Goal: Book appointment/travel/reservation

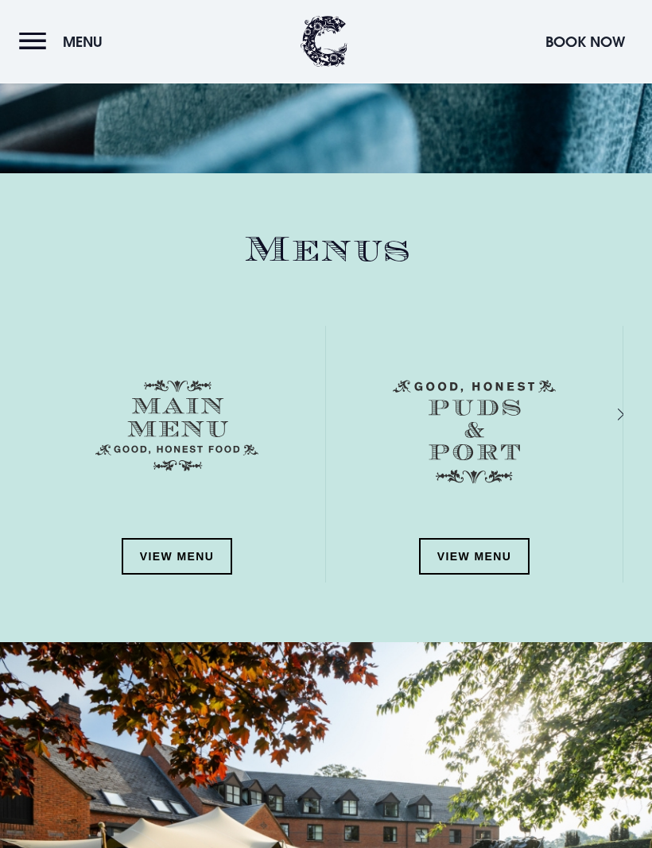
scroll to position [1814, 0]
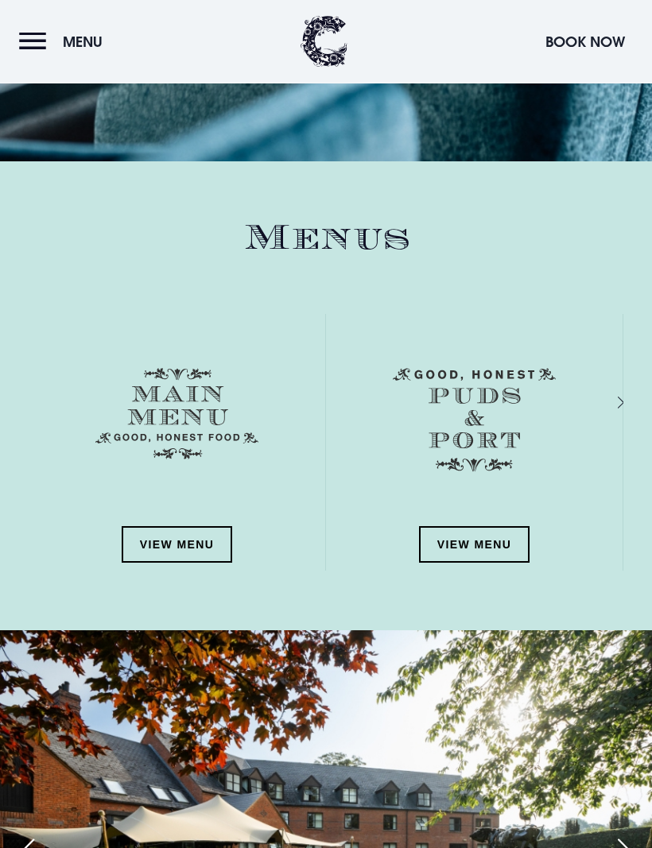
click at [206, 539] on link "View Menu" at bounding box center [177, 545] width 111 height 37
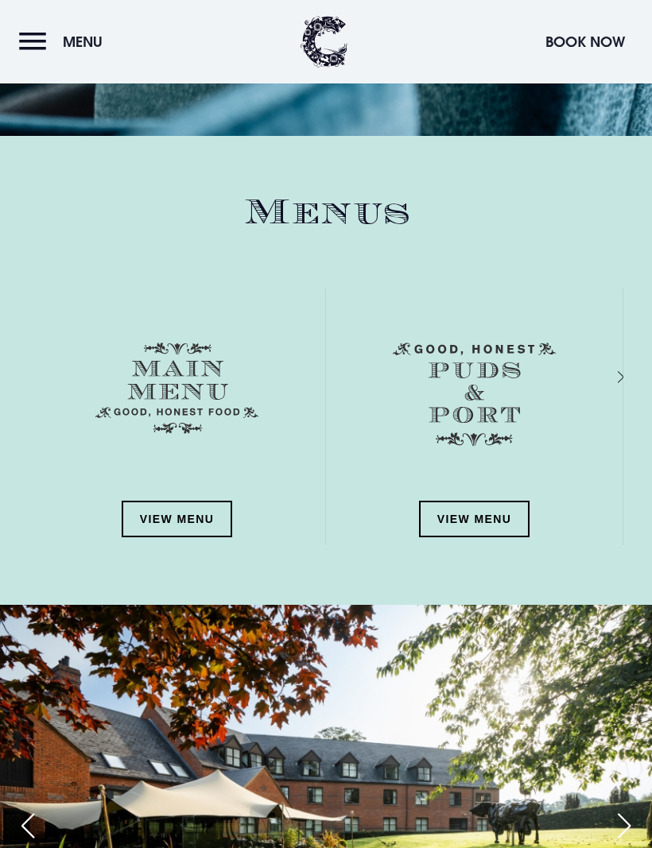
click at [512, 512] on link "View Menu" at bounding box center [474, 519] width 111 height 37
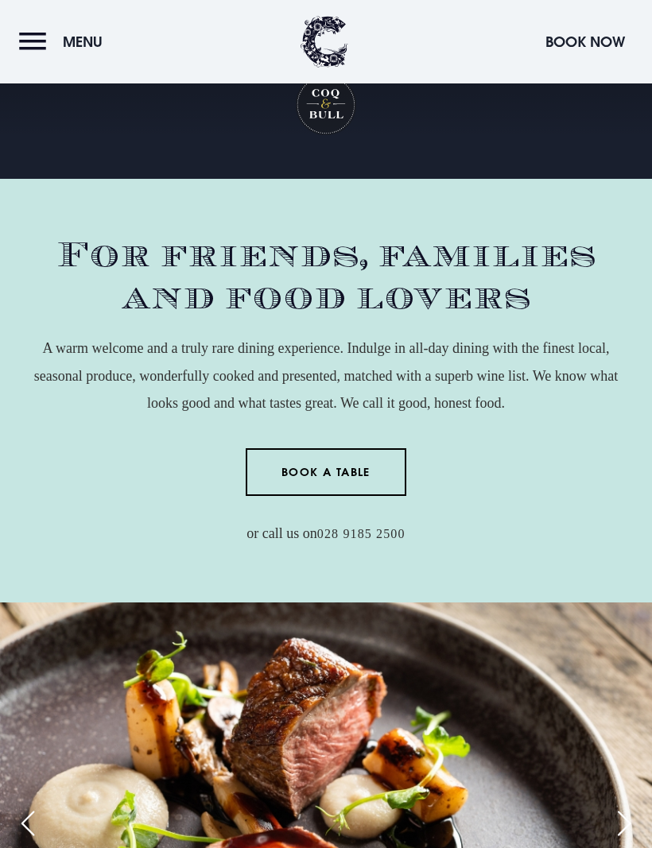
scroll to position [0, 0]
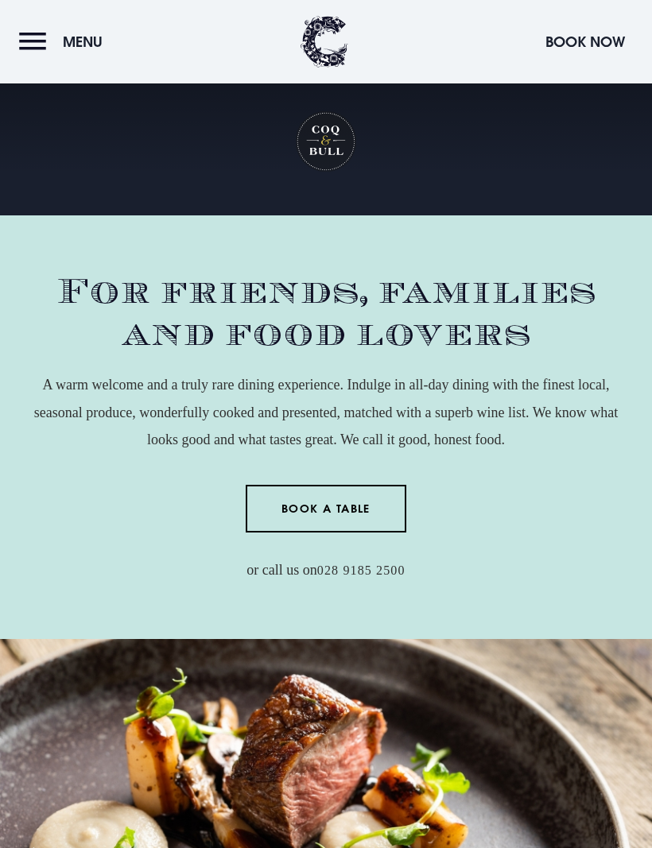
click at [41, 41] on button "Menu" at bounding box center [64, 42] width 91 height 34
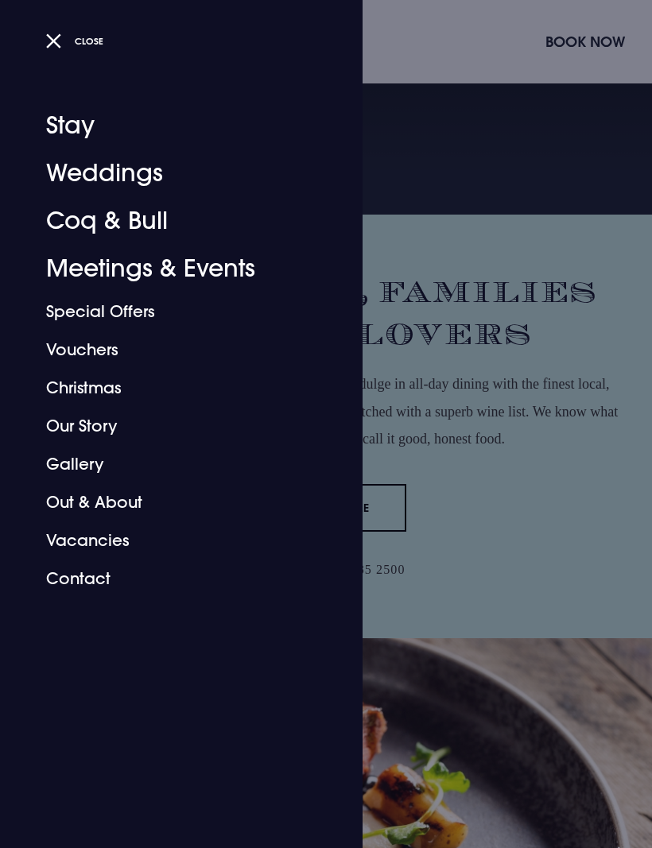
scroll to position [2, 0]
click at [152, 309] on link "Special Offers" at bounding box center [171, 312] width 251 height 38
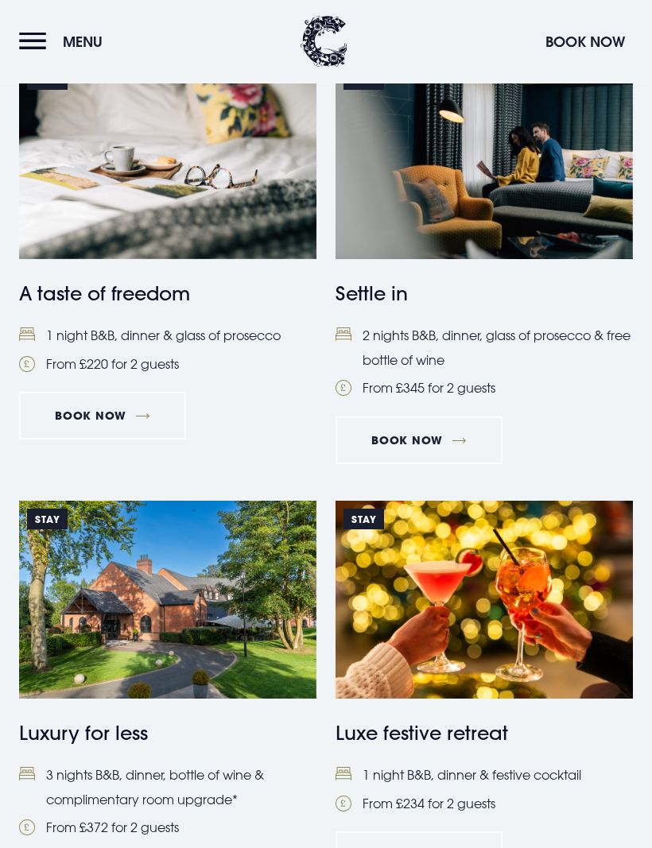
scroll to position [454, 0]
click at [139, 415] on link "Book Now" at bounding box center [102, 416] width 167 height 48
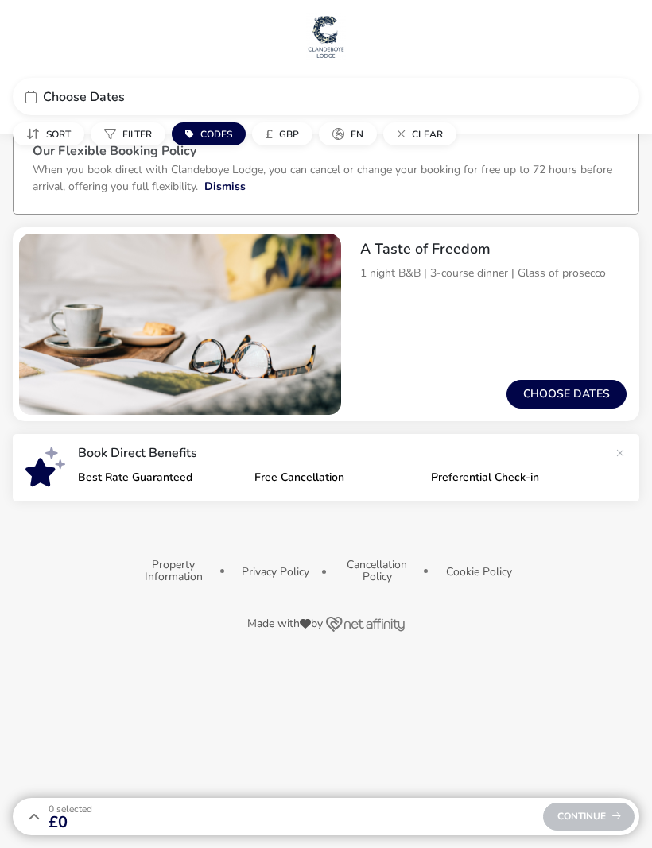
click at [567, 399] on button "Choose dates" at bounding box center [566, 394] width 120 height 29
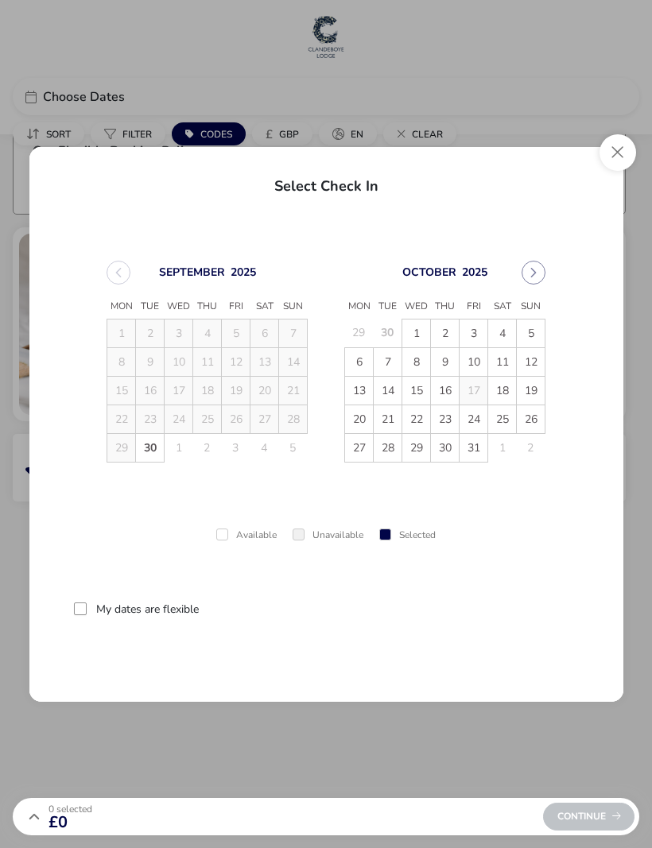
click at [444, 331] on span "2" at bounding box center [445, 334] width 28 height 28
click at [485, 324] on span "3" at bounding box center [474, 334] width 28 height 28
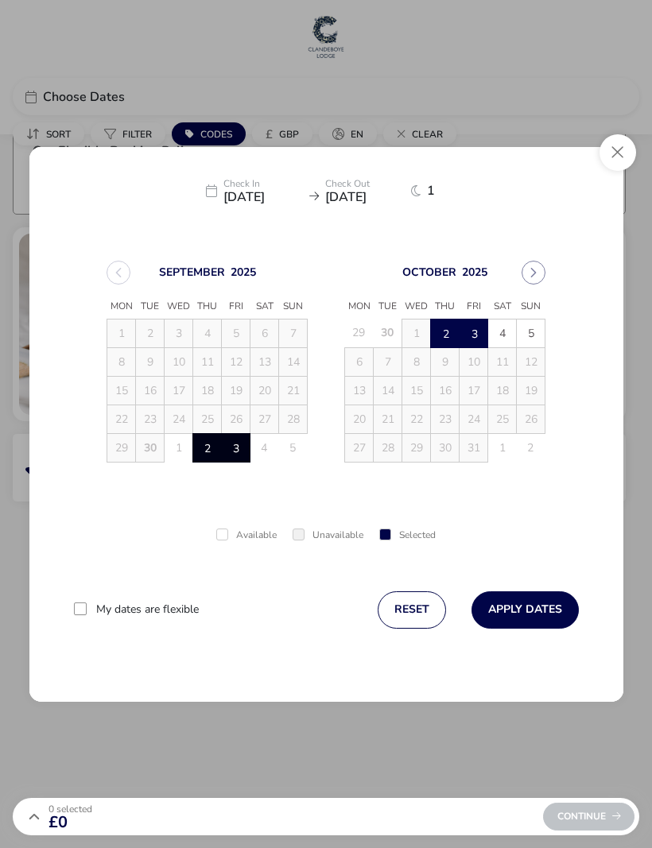
click at [538, 613] on button "Apply Dates" at bounding box center [524, 610] width 107 height 37
